Goal: Task Accomplishment & Management: Use online tool/utility

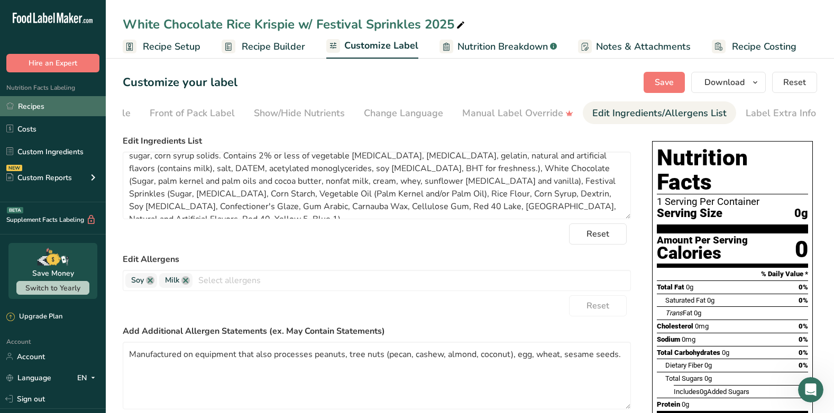
click at [34, 113] on link "Recipes" at bounding box center [53, 106] width 106 height 20
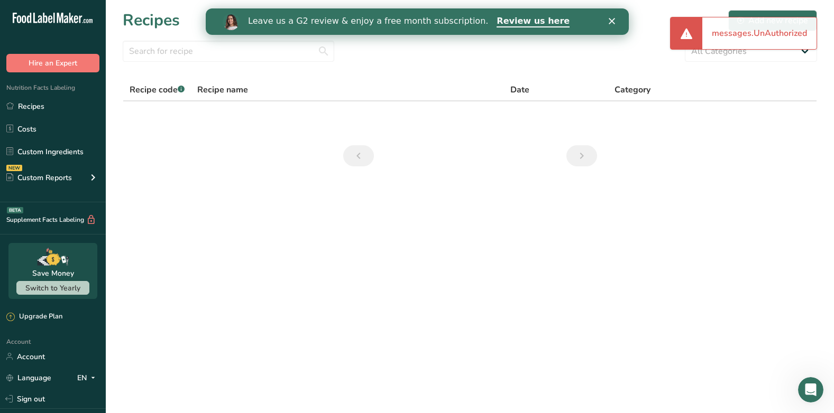
click at [611, 22] on icon "Close" at bounding box center [611, 21] width 6 height 6
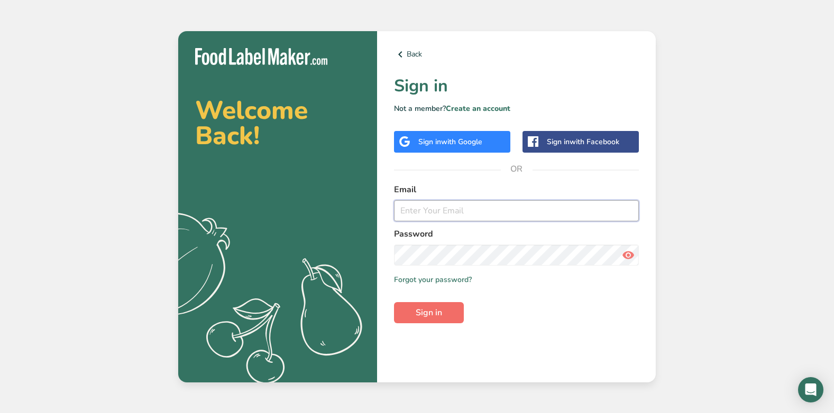
type input "[PERSON_NAME][EMAIL_ADDRESS][DOMAIN_NAME]"
click at [437, 306] on button "Sign in" at bounding box center [429, 312] width 70 height 21
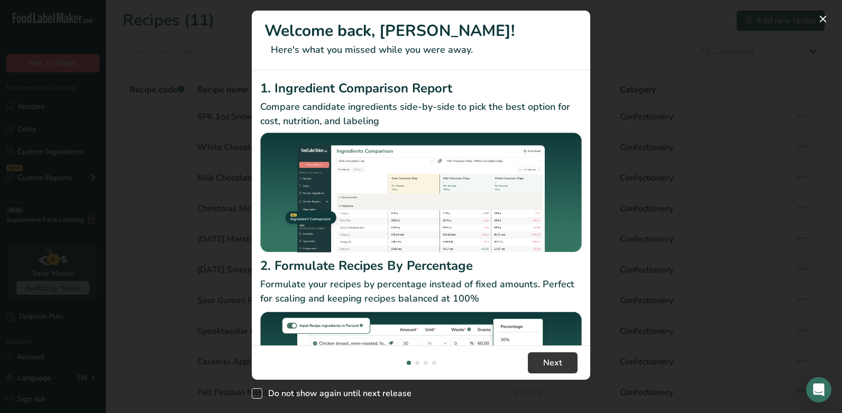
click at [261, 391] on span "New Features" at bounding box center [257, 394] width 11 height 11
click at [258, 391] on input "Do not show again until next release" at bounding box center [255, 394] width 7 height 7
checkbox input "true"
click at [672, 365] on div "New Features" at bounding box center [421, 206] width 842 height 413
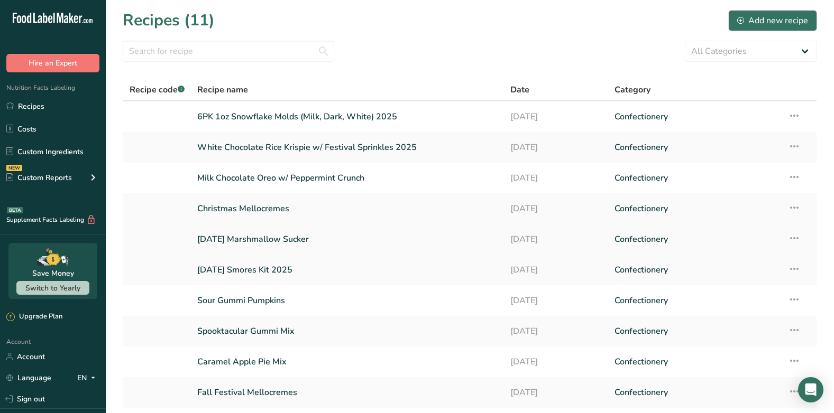
click at [289, 237] on link "[DATE] Marshmallow Sucker" at bounding box center [347, 239] width 300 height 22
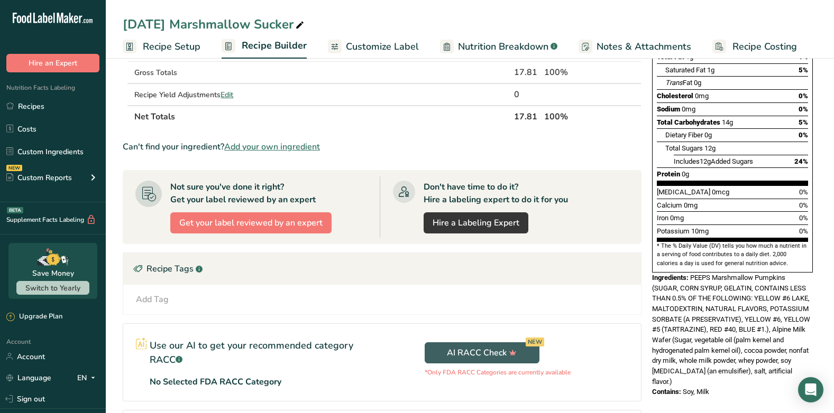
scroll to position [211, 0]
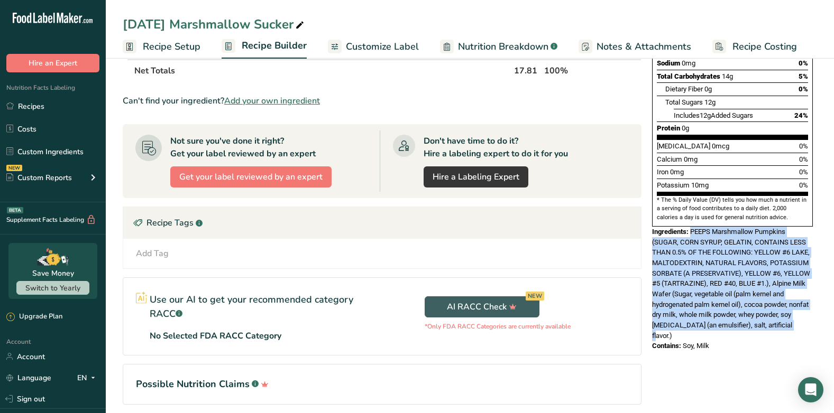
drag, startPoint x: 803, startPoint y: 302, endPoint x: 690, endPoint y: 209, distance: 146.5
click at [690, 227] on div "Ingredients: PEEPS Marshmallow Pumpkins (SUGAR, CORN SYRUP, GELATIN, CONTAINS L…" at bounding box center [732, 284] width 161 height 115
copy span "PEEPS Marshmallow Pumpkins (SUGAR, CORN SYRUP, GELATIN, CONTAINS LESS THAN 0.5%…"
